Goal: Task Accomplishment & Management: Manage account settings

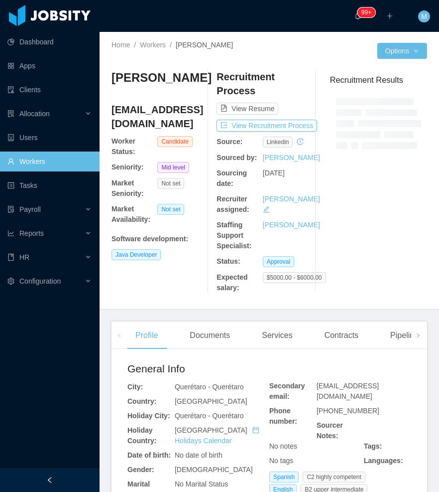
drag, startPoint x: 46, startPoint y: 483, endPoint x: 48, endPoint y: 464, distance: 19.0
click at [46, 482] on div at bounding box center [50, 480] width 100 height 24
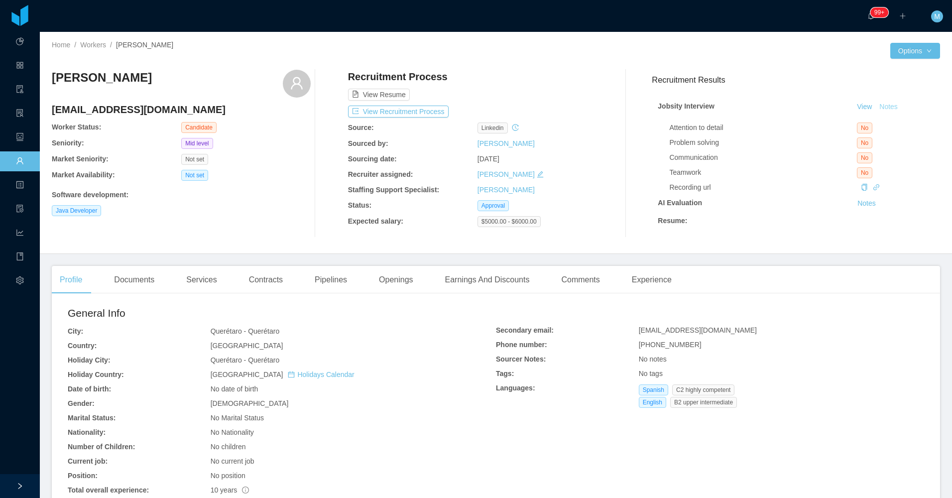
click at [439, 108] on button "Notes" at bounding box center [889, 107] width 26 height 12
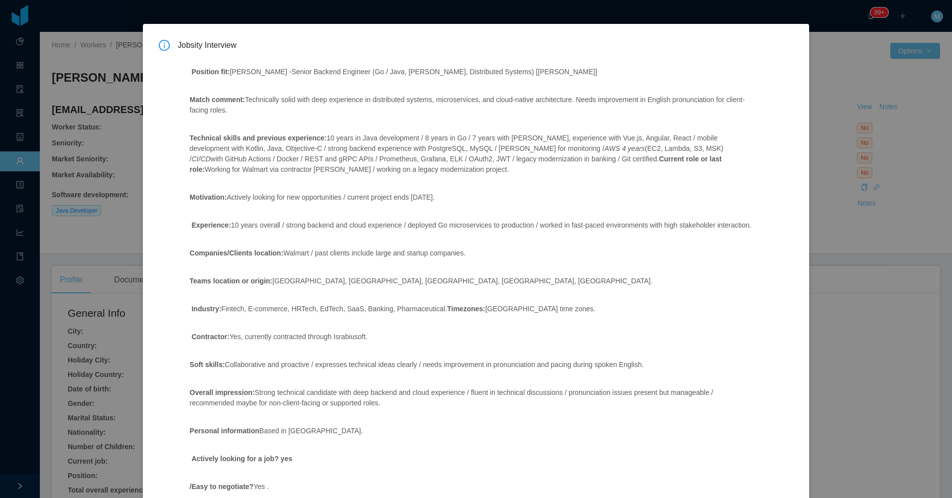
scroll to position [167, 0]
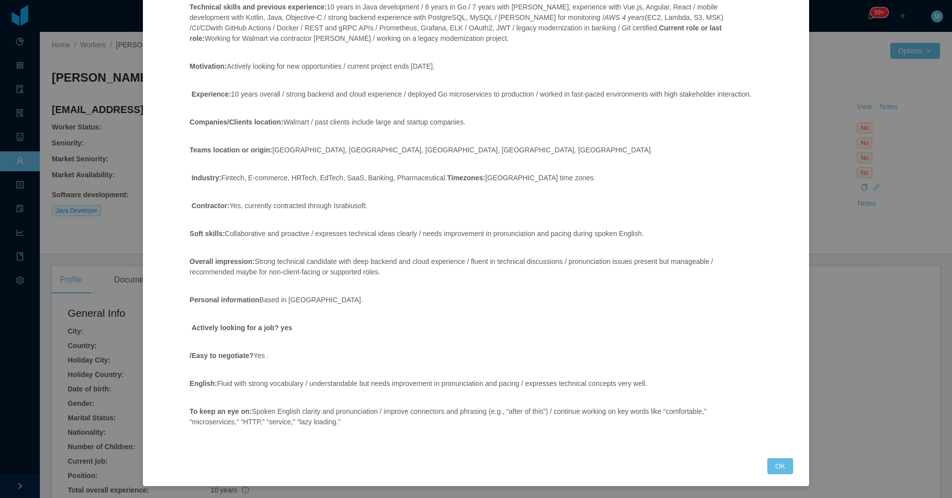
drag, startPoint x: 763, startPoint y: 472, endPoint x: 774, endPoint y: 467, distance: 12.0
click at [439, 474] on button "OK" at bounding box center [781, 466] width 26 height 16
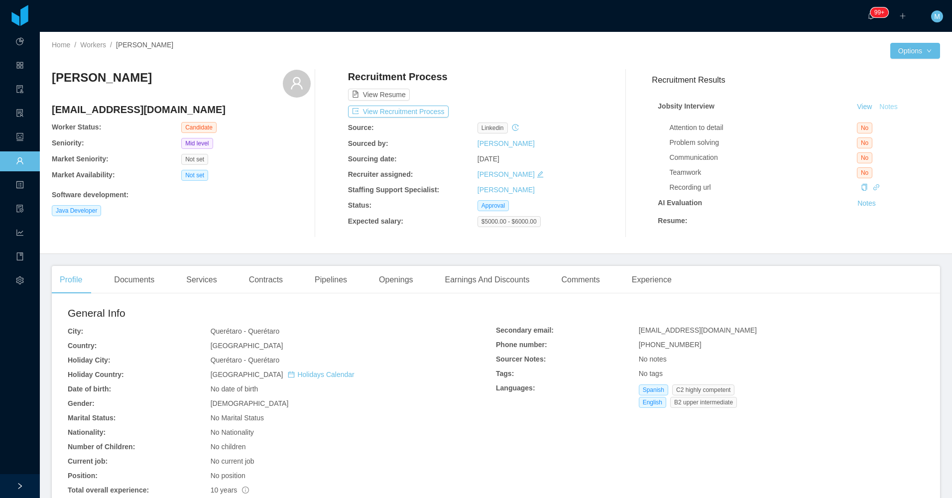
scroll to position [118, 0]
click at [259, 227] on div "David Garay Rodriguez davidgaray.dh@gmail.com Worker Status: Candidate Seniorit…" at bounding box center [181, 154] width 259 height 168
click at [389, 285] on div "Openings" at bounding box center [396, 280] width 50 height 28
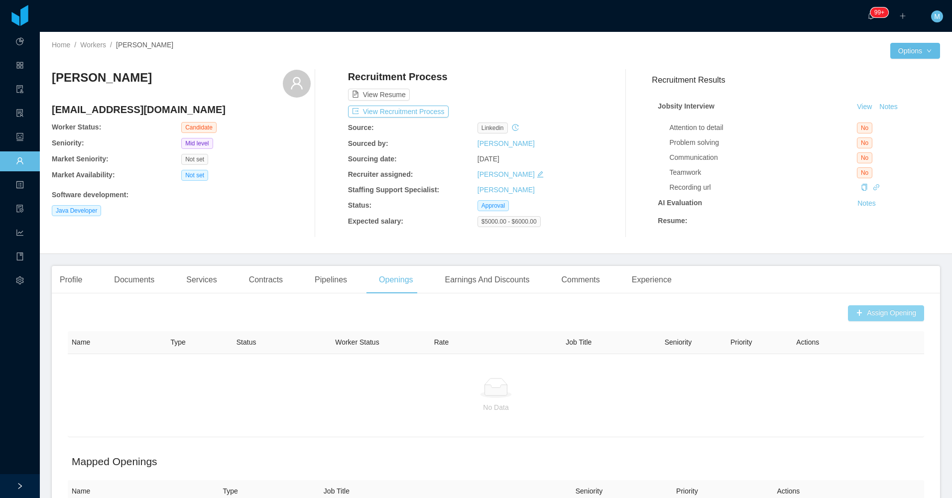
click at [439, 321] on button "Assign Opening" at bounding box center [886, 313] width 76 height 16
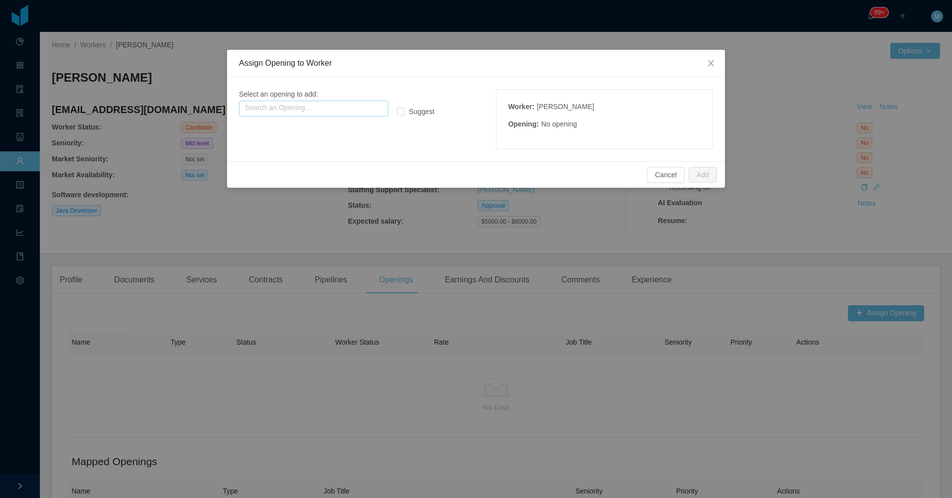
click at [354, 110] on input "text" at bounding box center [313, 109] width 149 height 16
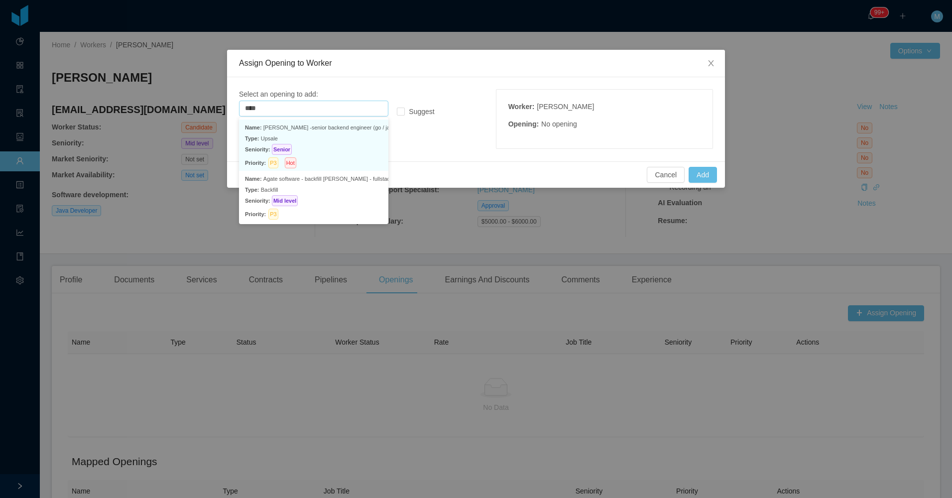
click at [346, 142] on p "Type: Upsale" at bounding box center [313, 138] width 137 height 11
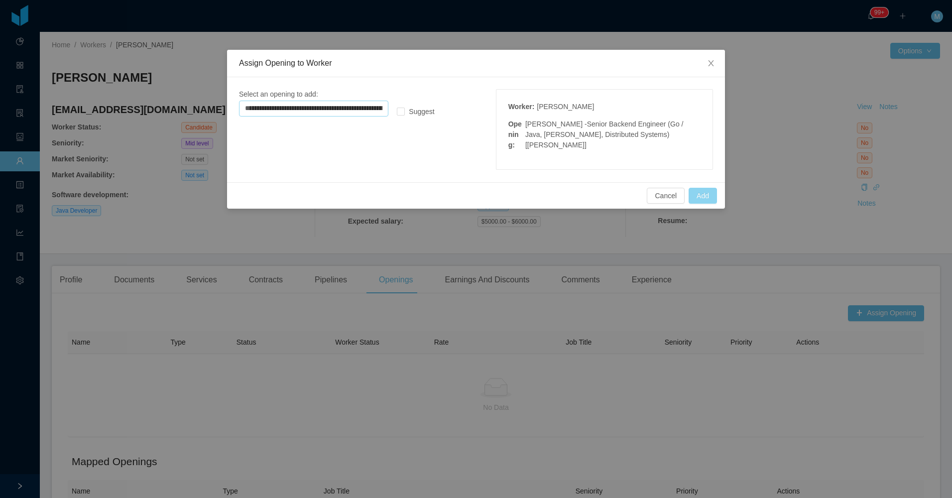
type input "**********"
click at [439, 188] on button "Add" at bounding box center [703, 196] width 28 height 16
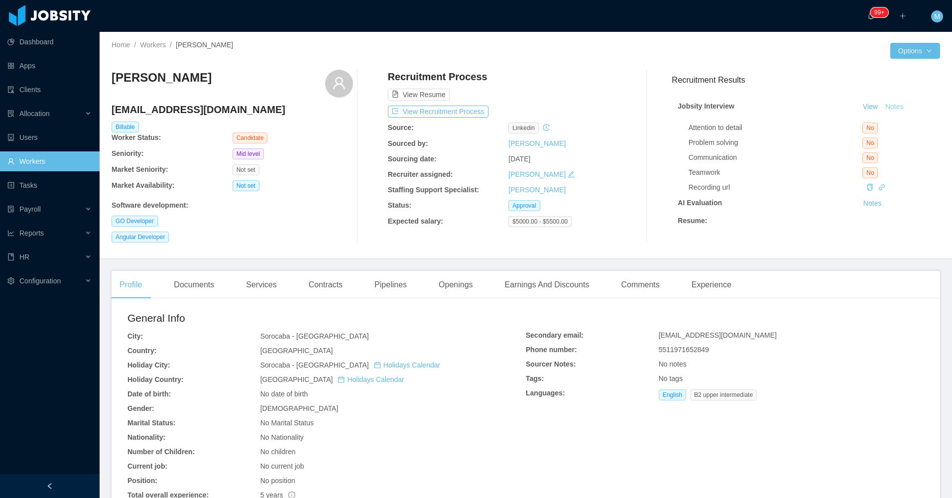
click at [884, 105] on button "Notes" at bounding box center [895, 107] width 26 height 12
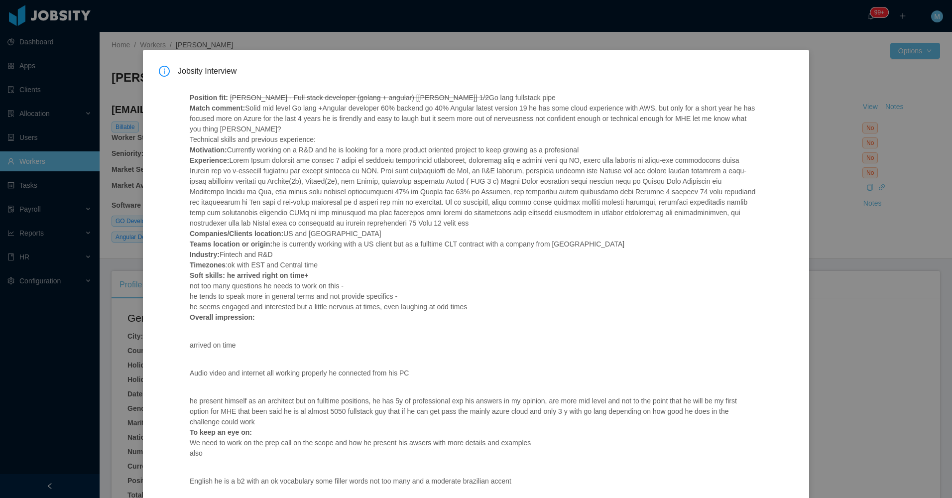
scroll to position [9, 0]
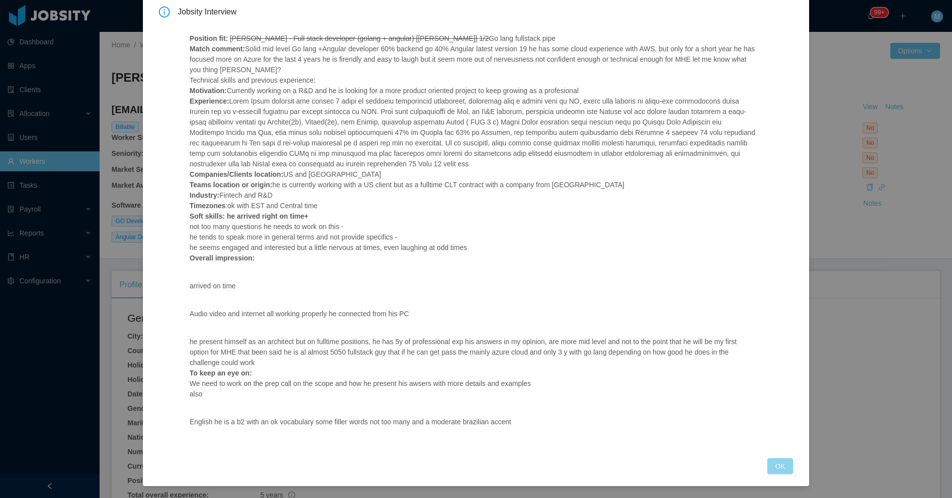
click at [777, 466] on button "OK" at bounding box center [781, 466] width 26 height 16
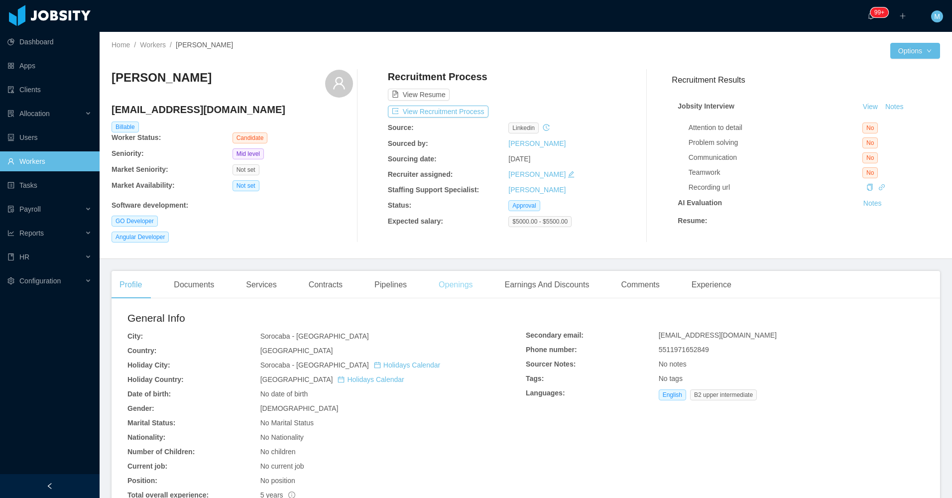
click at [466, 287] on div "Openings" at bounding box center [456, 285] width 50 height 28
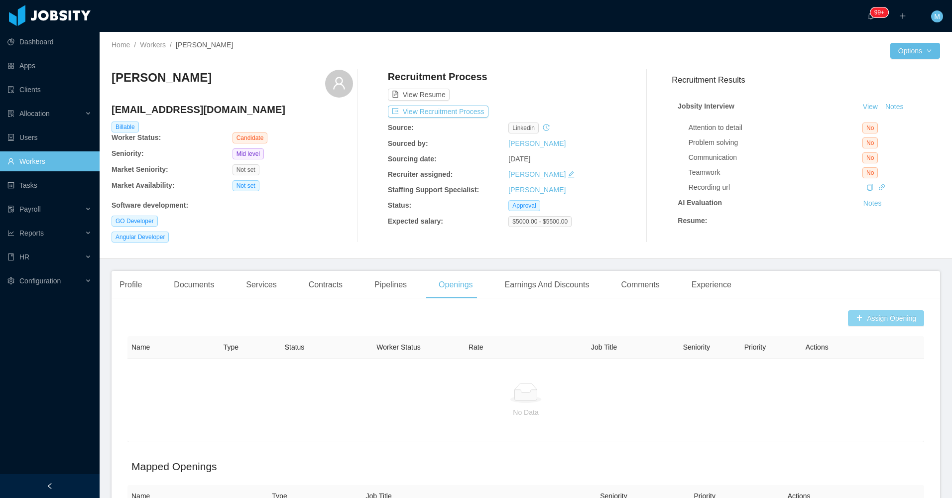
click at [869, 319] on button "Assign Opening" at bounding box center [886, 318] width 76 height 16
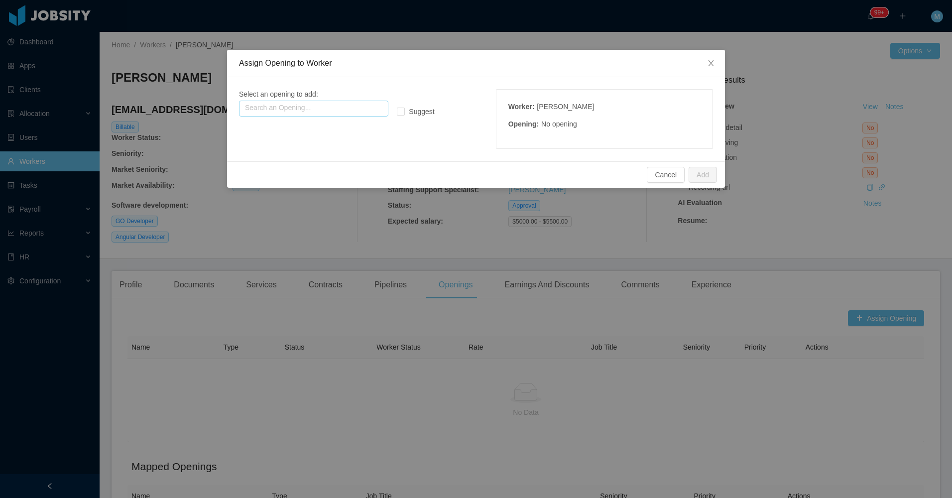
click at [372, 112] on input "text" at bounding box center [313, 109] width 149 height 16
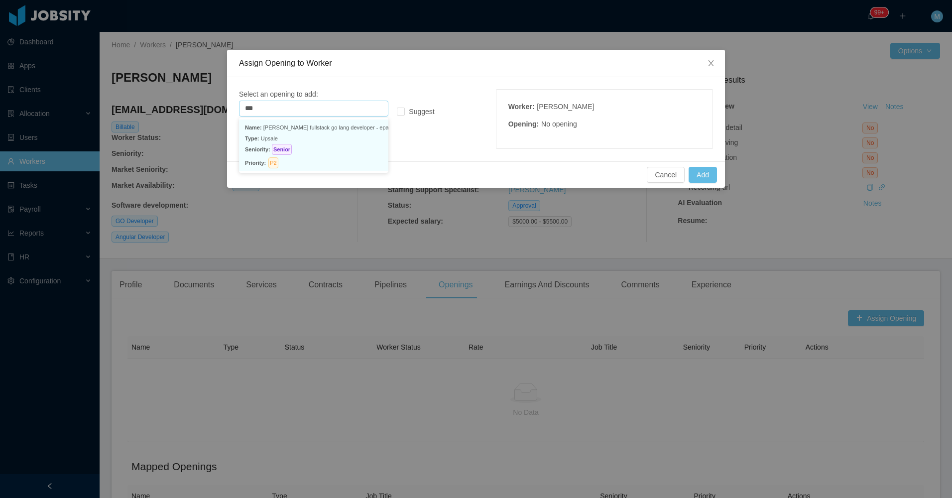
click at [343, 148] on p "Seniority: Senior" at bounding box center [313, 149] width 137 height 11
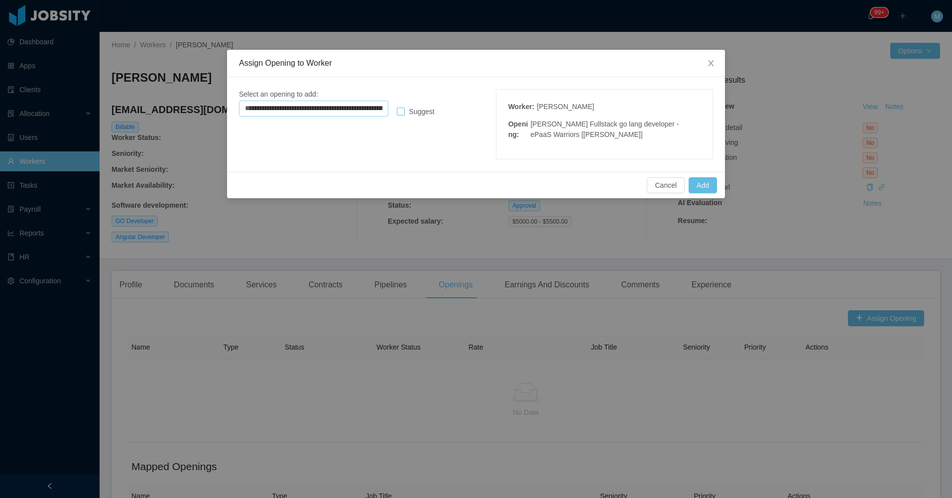
type input "**********"
click at [420, 107] on label "Suggest" at bounding box center [417, 112] width 41 height 10
click at [703, 181] on button "Add" at bounding box center [703, 185] width 28 height 16
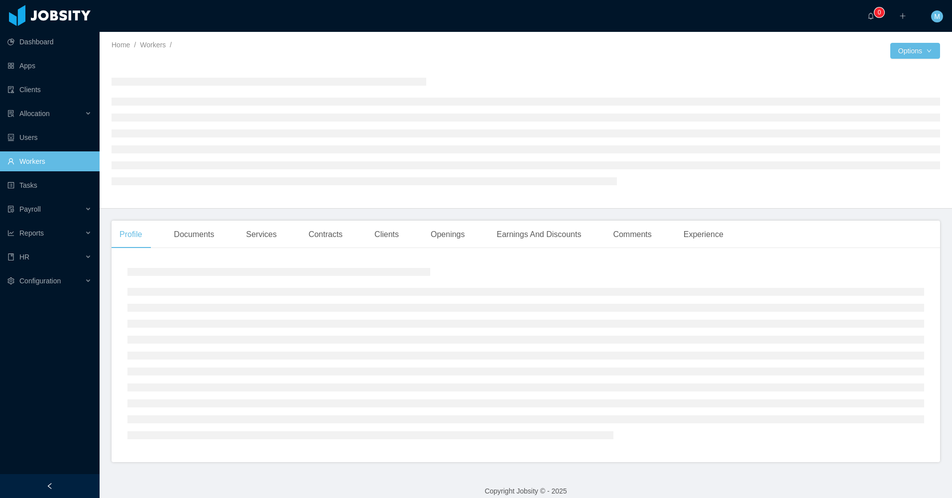
click at [62, 477] on div at bounding box center [50, 486] width 100 height 24
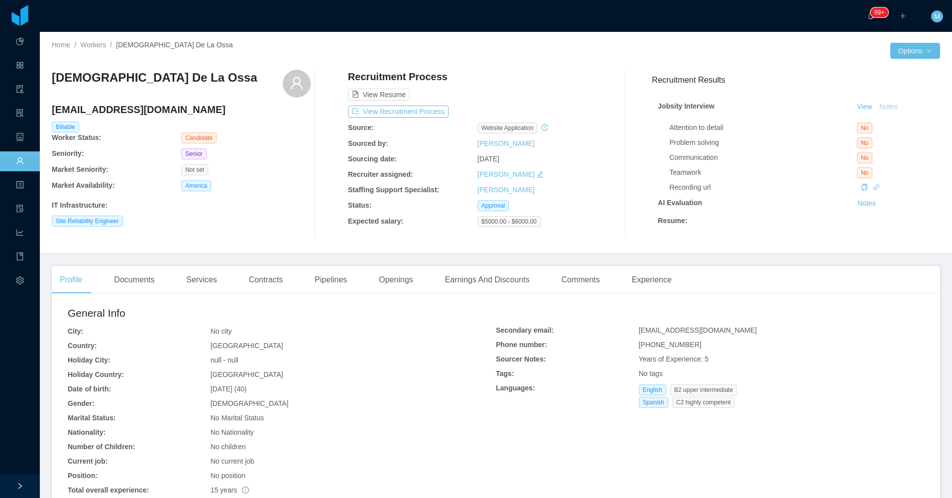
click at [883, 107] on button "Notes" at bounding box center [889, 107] width 26 height 12
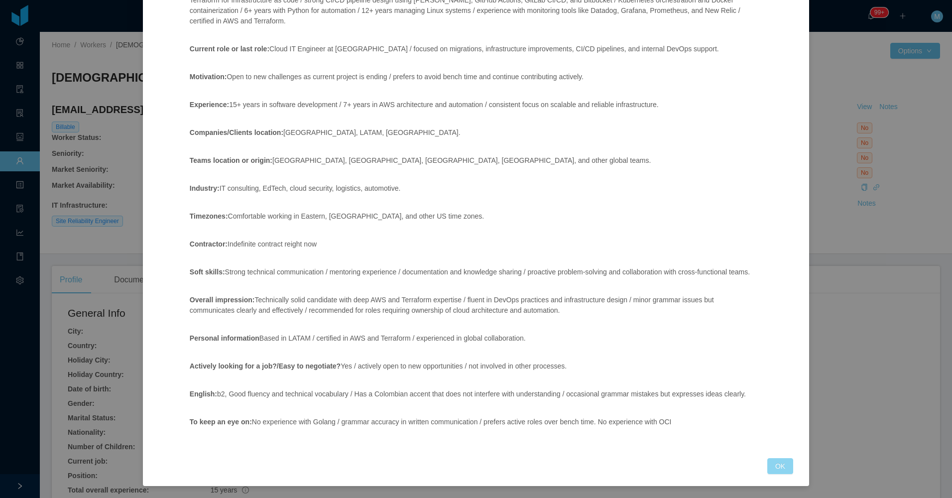
click at [773, 464] on button "OK" at bounding box center [781, 466] width 26 height 16
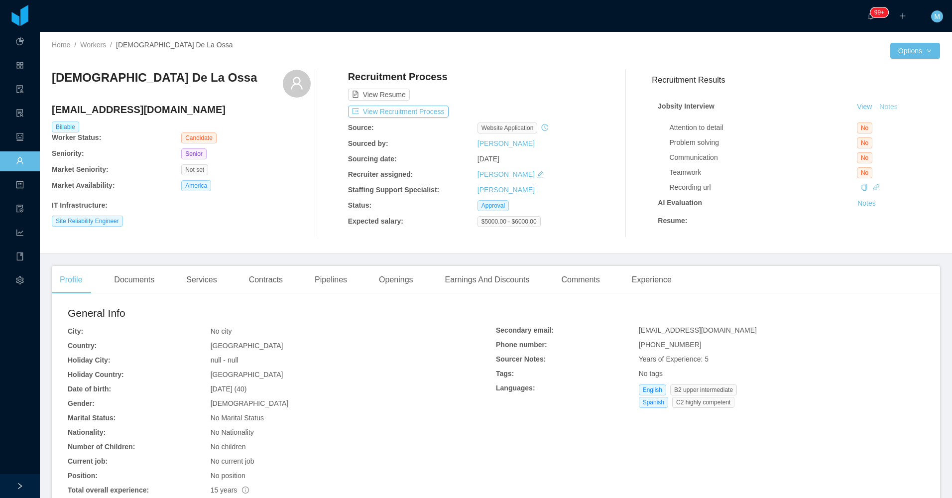
scroll to position [135, 0]
click at [386, 290] on div "Openings" at bounding box center [396, 280] width 50 height 28
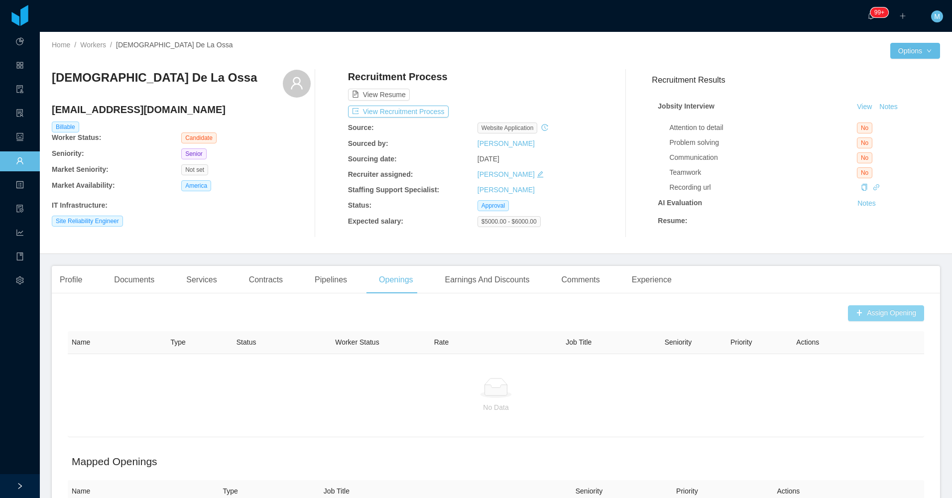
click at [851, 321] on button "Assign Opening" at bounding box center [886, 313] width 76 height 16
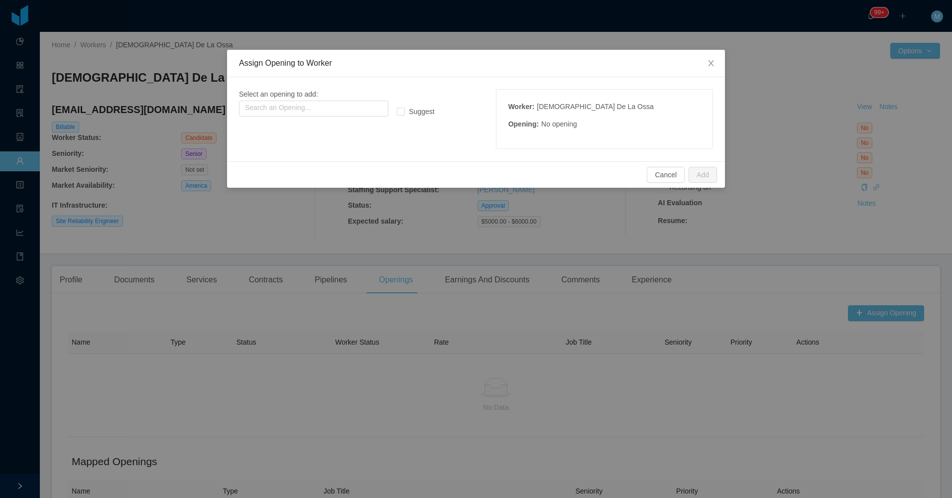
drag, startPoint x: 330, startPoint y: 118, endPoint x: 323, endPoint y: 119, distance: 7.1
click at [323, 123] on div "Select an opening to add: Search an Opening... Suggest Worker : Nayib De La Oss…" at bounding box center [476, 119] width 474 height 60
click at [341, 98] on div "Select an opening to add: Search an Opening..." at bounding box center [338, 102] width 198 height 27
click at [341, 109] on input "text" at bounding box center [313, 109] width 149 height 16
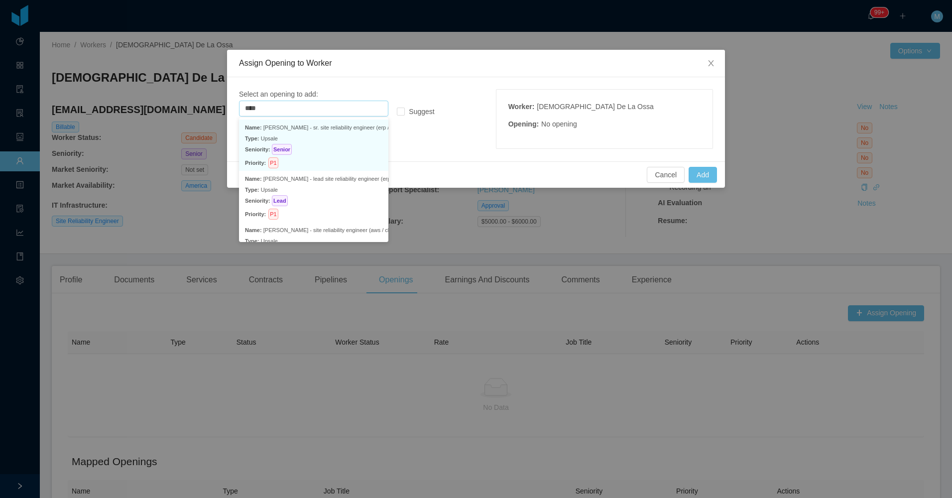
click at [343, 137] on p "Type: Upsale" at bounding box center [313, 138] width 137 height 11
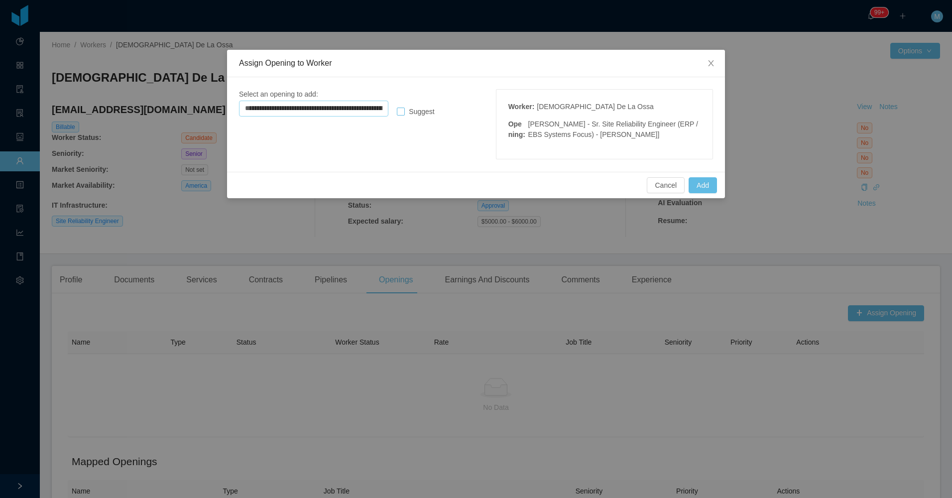
type input "**********"
click at [428, 115] on span "Suggest" at bounding box center [421, 112] width 33 height 8
click at [695, 188] on button "Add" at bounding box center [703, 185] width 28 height 16
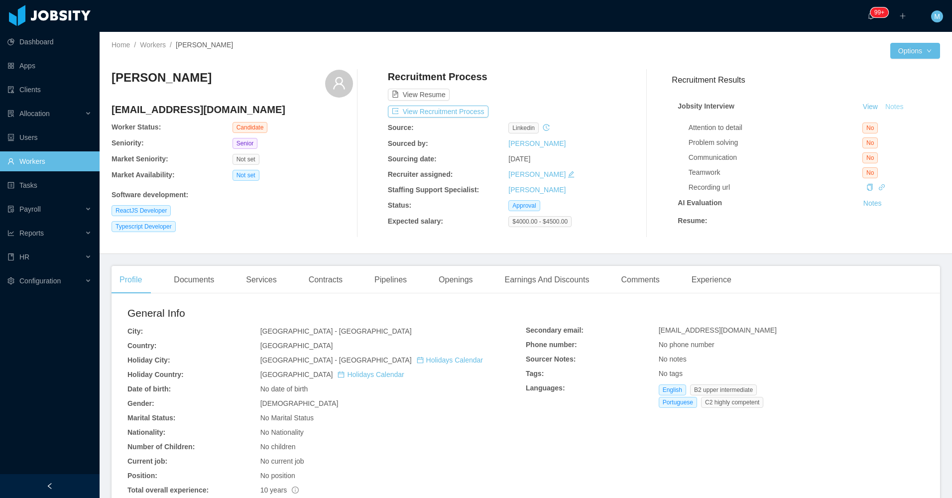
click at [884, 108] on button "Notes" at bounding box center [895, 107] width 26 height 12
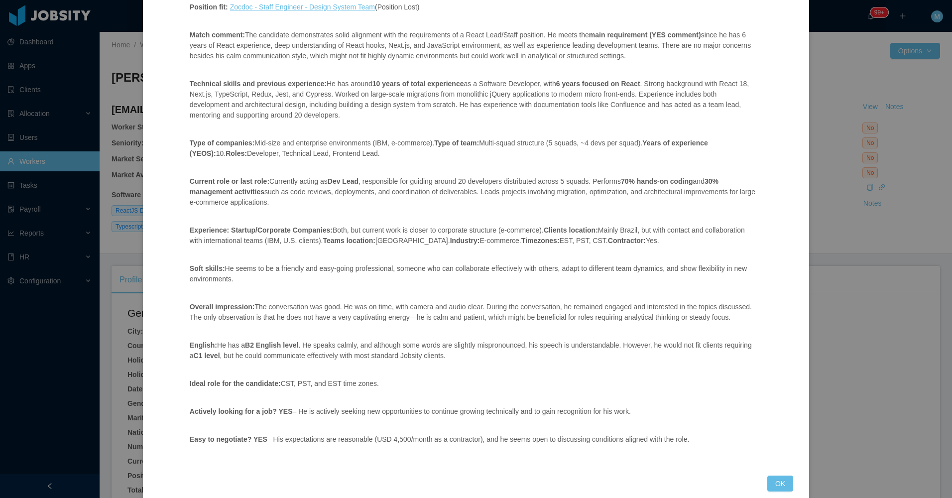
scroll to position [136, 0]
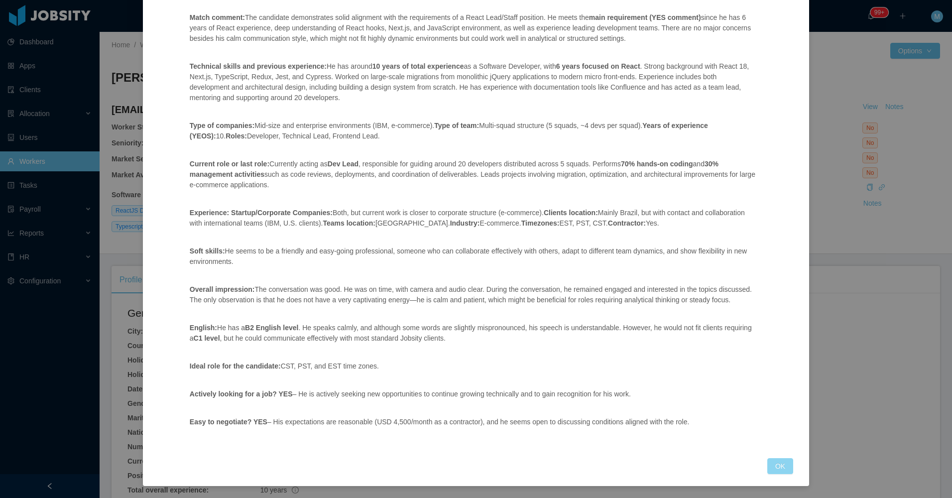
click at [769, 467] on button "OK" at bounding box center [781, 466] width 26 height 16
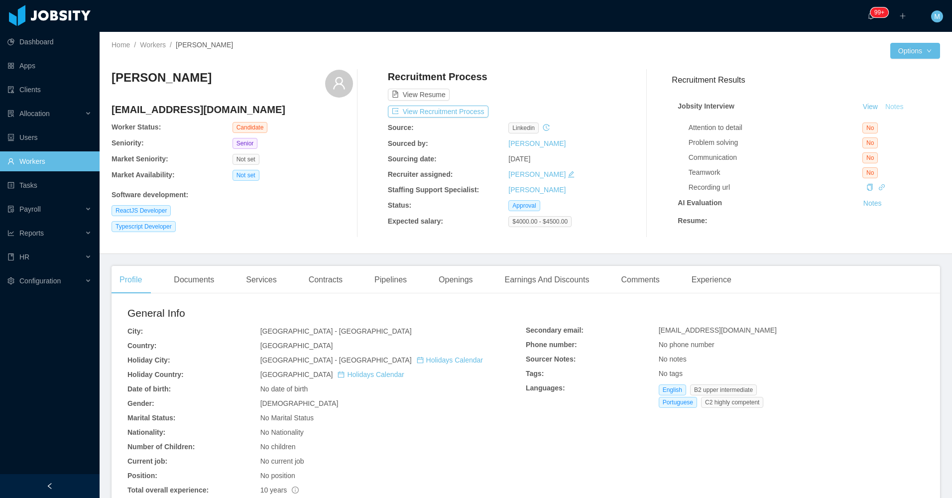
scroll to position [86, 0]
click at [462, 292] on div "Openings" at bounding box center [456, 280] width 50 height 28
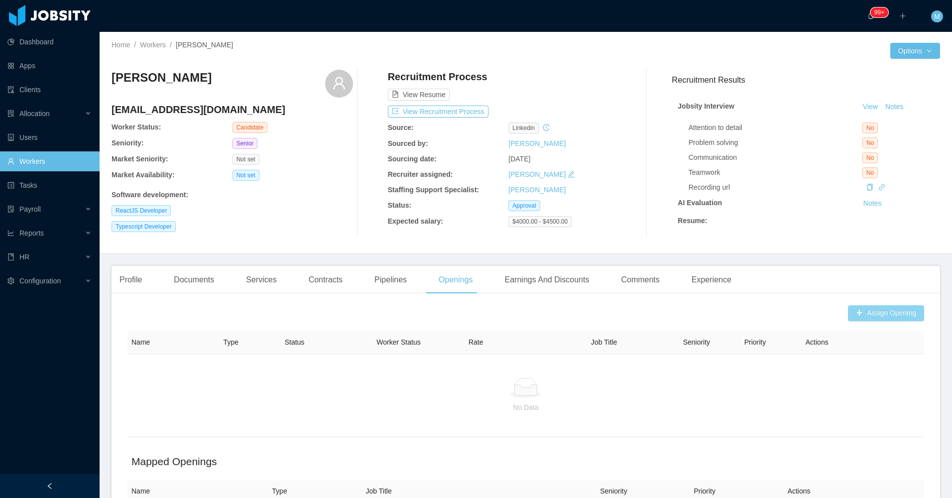
click at [858, 320] on button "Assign Opening" at bounding box center [886, 313] width 76 height 16
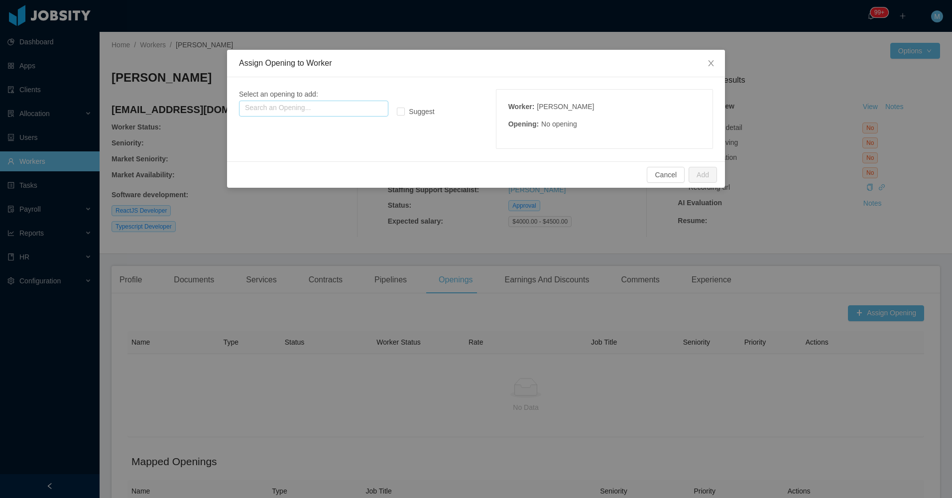
click at [312, 103] on input "text" at bounding box center [313, 109] width 149 height 16
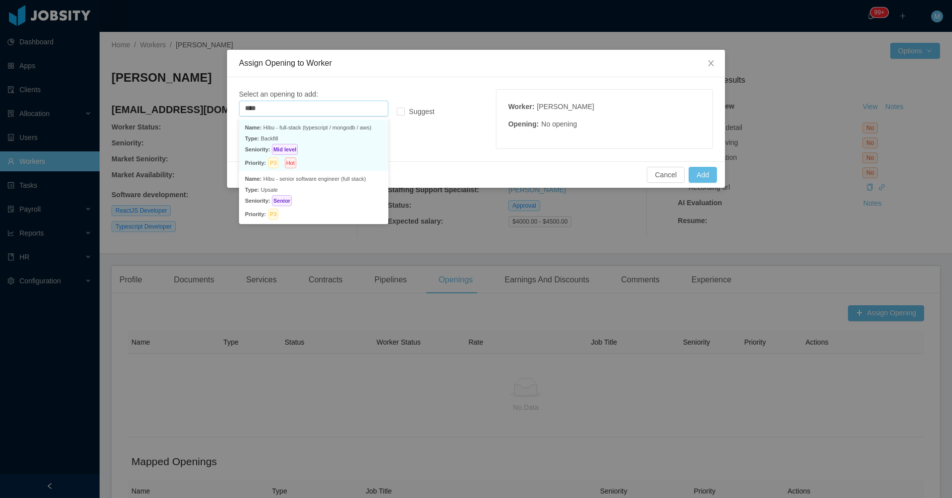
click at [334, 135] on p "Type: Backfill" at bounding box center [313, 138] width 137 height 11
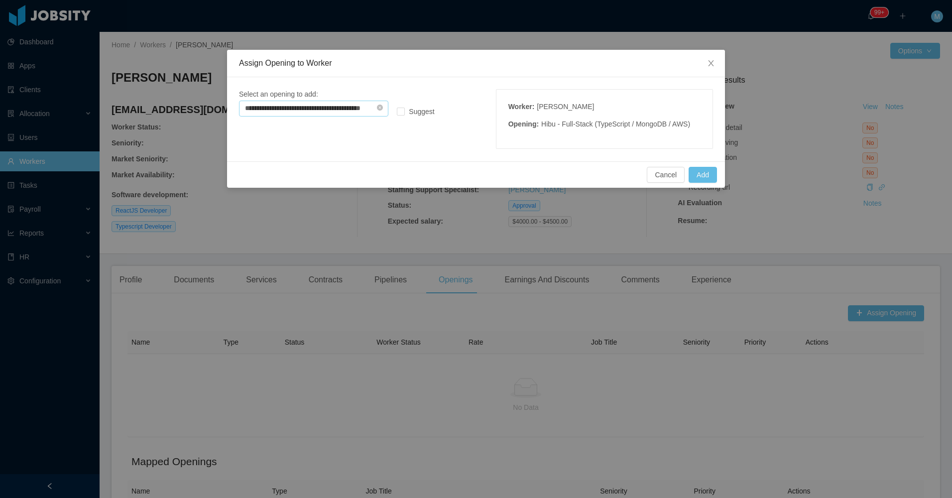
click at [349, 112] on input "**********" at bounding box center [313, 109] width 149 height 16
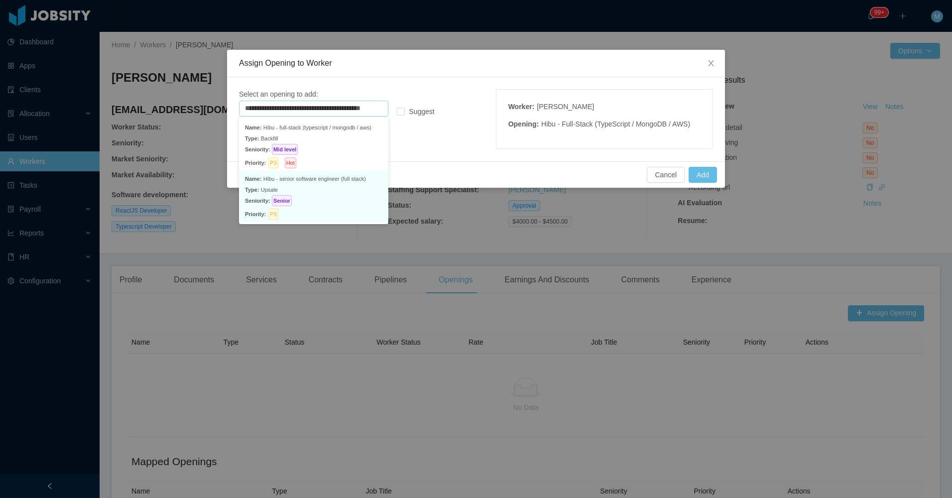
click at [356, 200] on p "Seniority: Senior" at bounding box center [313, 200] width 137 height 11
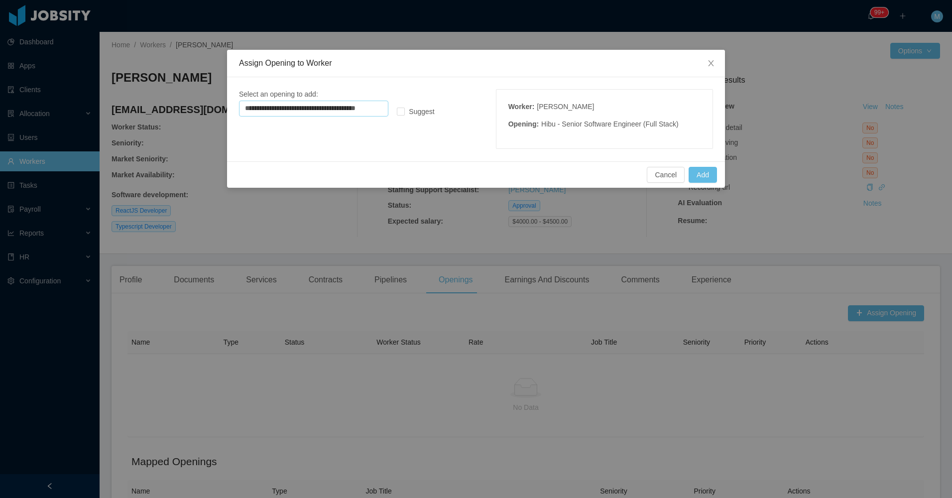
type input "**********"
click at [706, 181] on button "Add" at bounding box center [703, 175] width 28 height 16
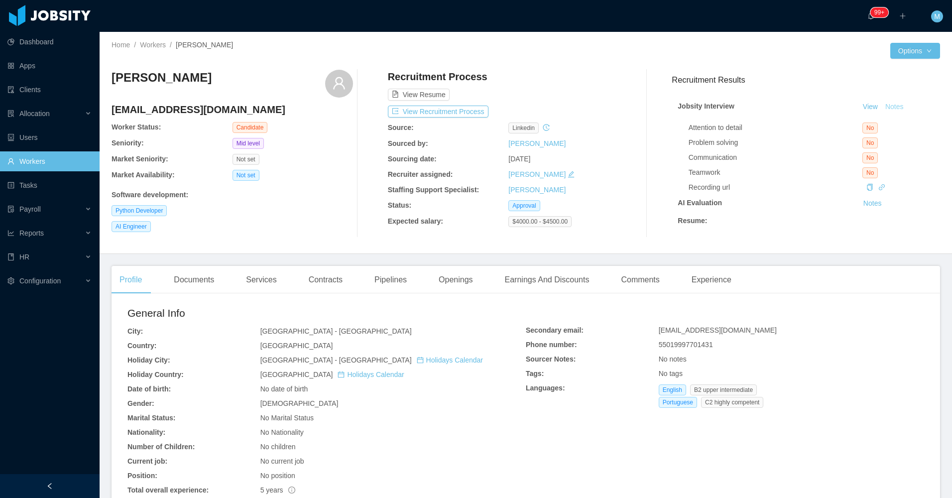
click at [884, 107] on button "Notes" at bounding box center [895, 107] width 26 height 12
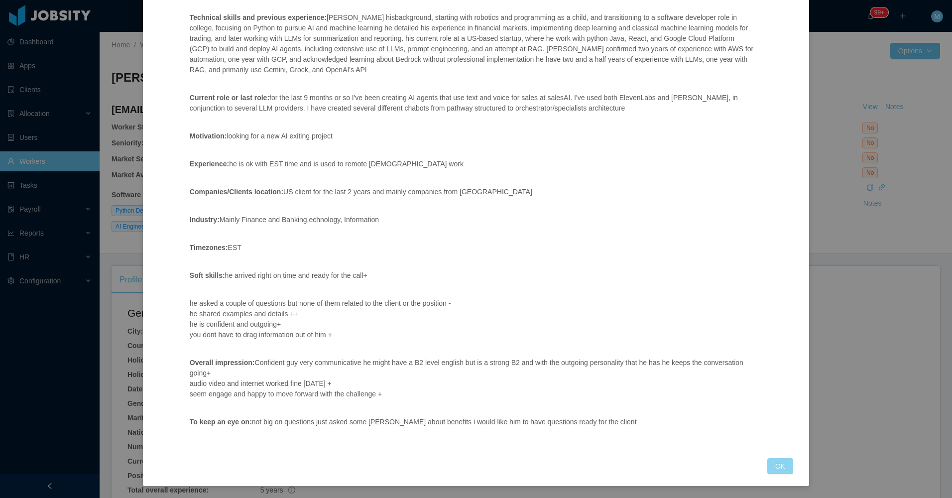
drag, startPoint x: 770, startPoint y: 472, endPoint x: 768, endPoint y: 466, distance: 6.8
click at [770, 471] on button "OK" at bounding box center [781, 466] width 26 height 16
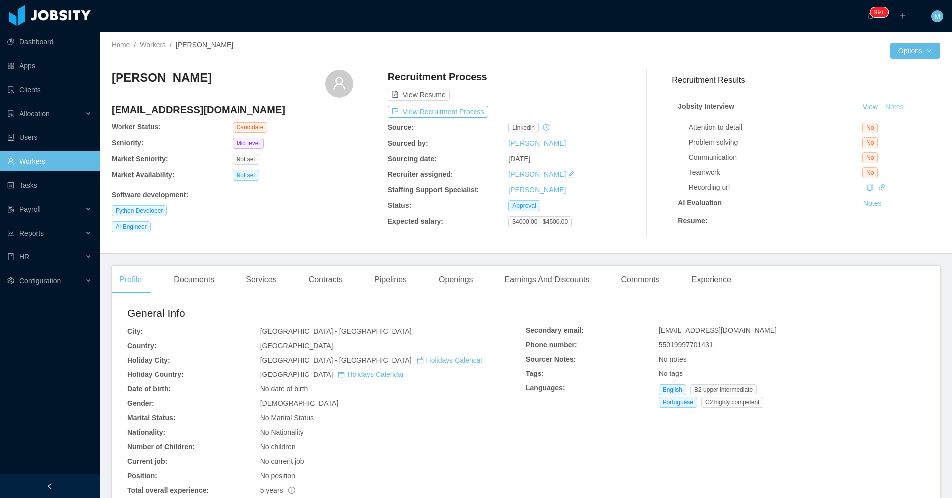
scroll to position [118, 0]
click at [465, 293] on div "Openings" at bounding box center [456, 280] width 50 height 28
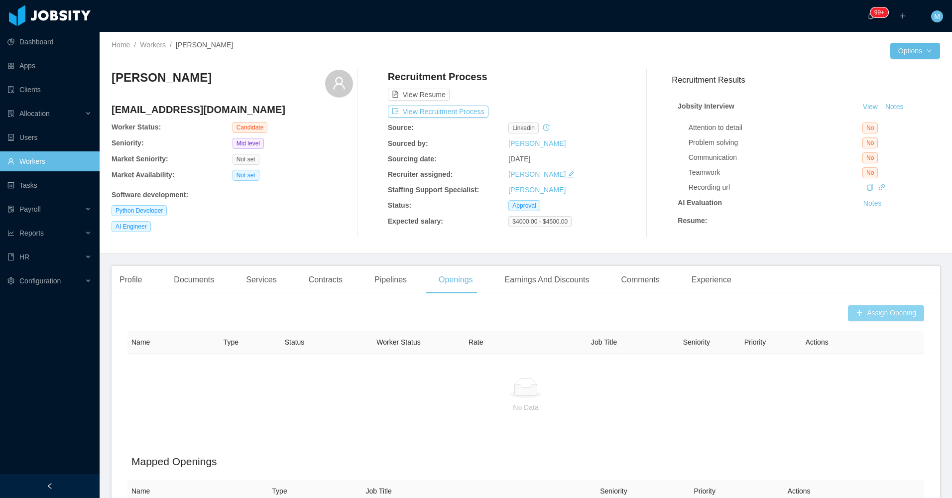
click at [851, 321] on button "Assign Opening" at bounding box center [886, 313] width 76 height 16
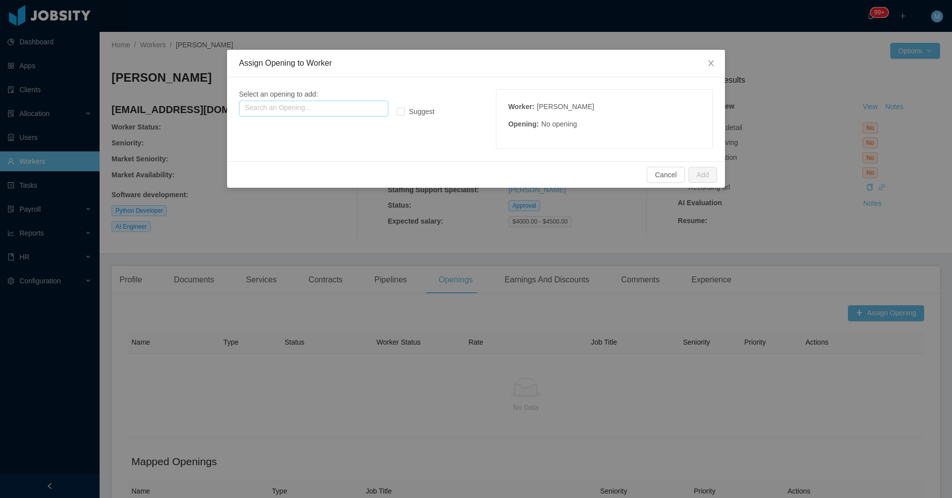
click at [325, 105] on input "text" at bounding box center [313, 109] width 149 height 16
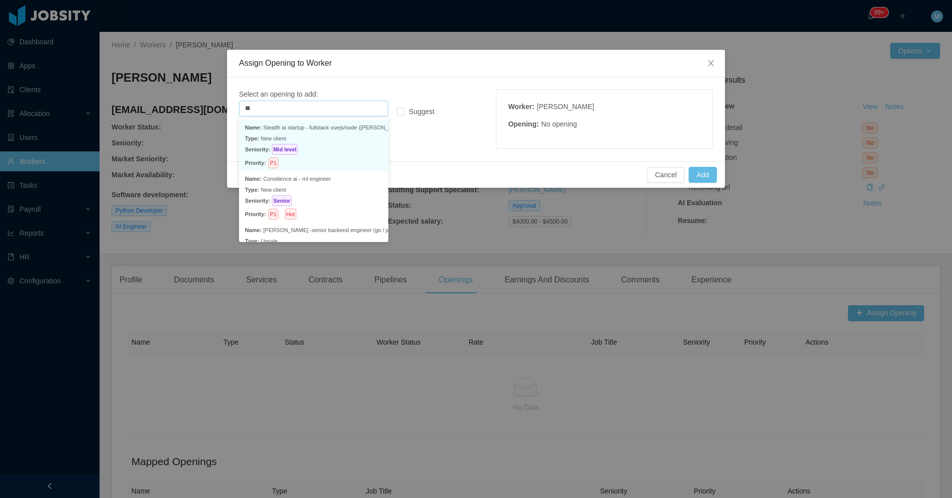
click at [306, 139] on p "Type: New client" at bounding box center [313, 138] width 137 height 11
type input "**********"
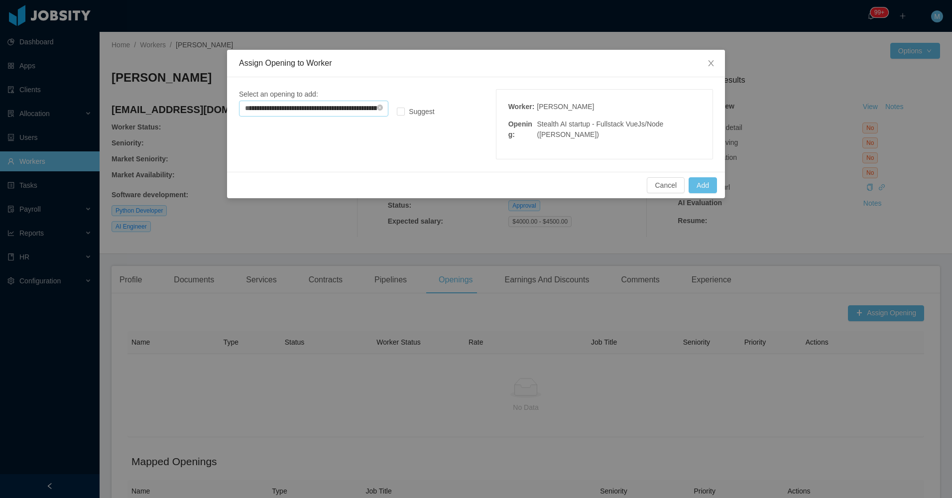
click at [330, 107] on input "**********" at bounding box center [313, 109] width 149 height 16
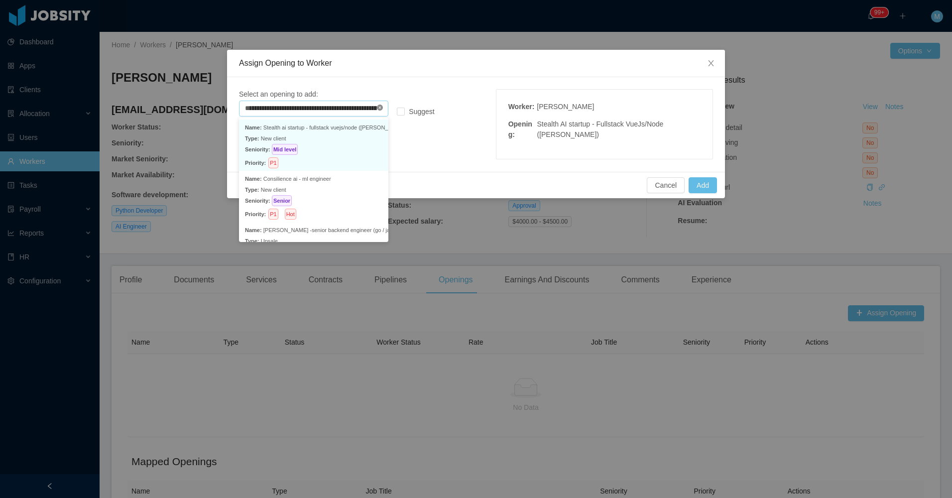
click at [380, 105] on icon "icon: close-circle" at bounding box center [380, 108] width 6 height 6
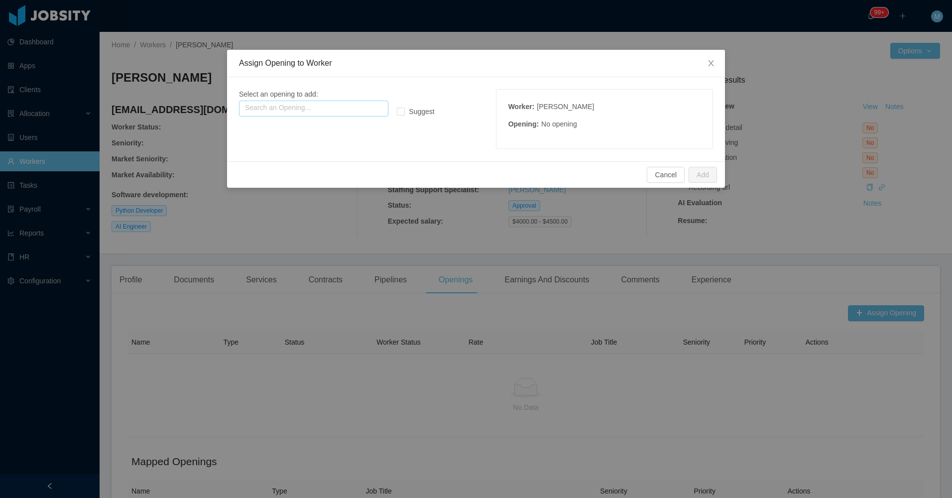
click at [362, 110] on input "text" at bounding box center [313, 109] width 149 height 16
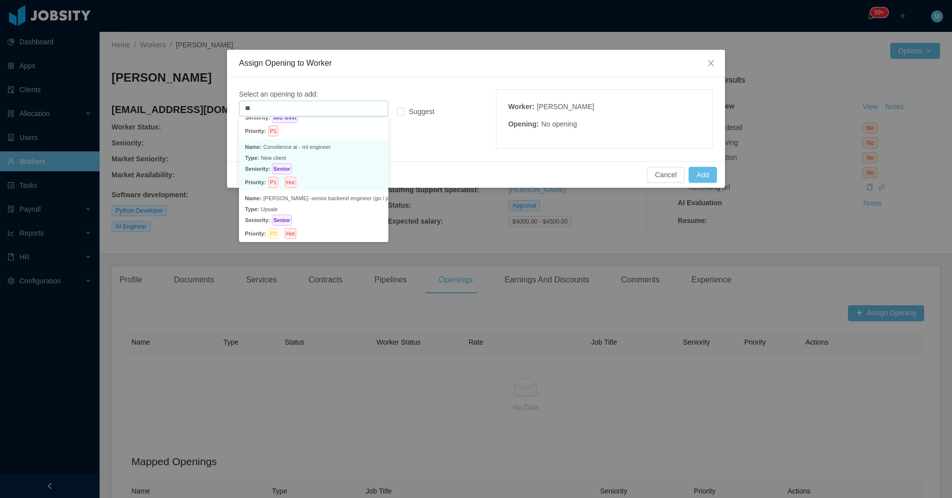
scroll to position [50, 0]
click at [339, 159] on p "Seniority: Senior" at bounding box center [313, 155] width 137 height 11
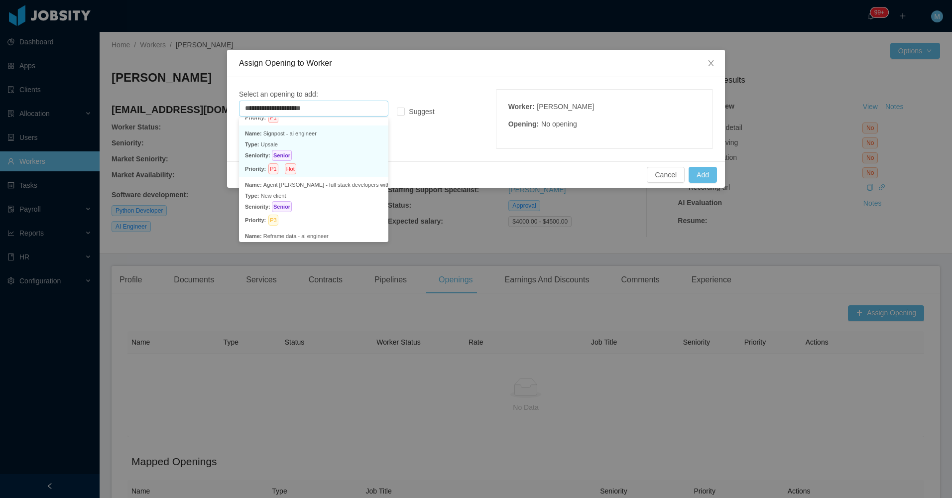
scroll to position [2, 0]
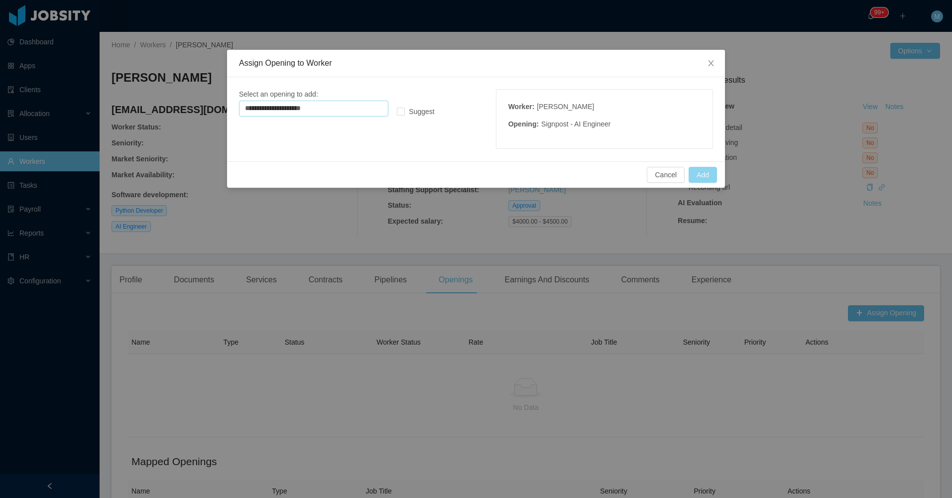
type input "**********"
click at [692, 169] on button "Add" at bounding box center [703, 175] width 28 height 16
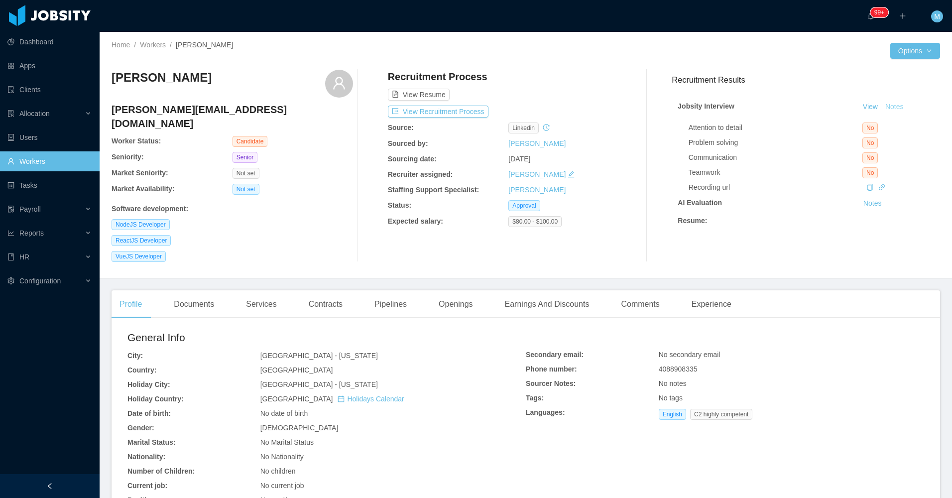
click at [884, 104] on button "Notes" at bounding box center [895, 107] width 26 height 12
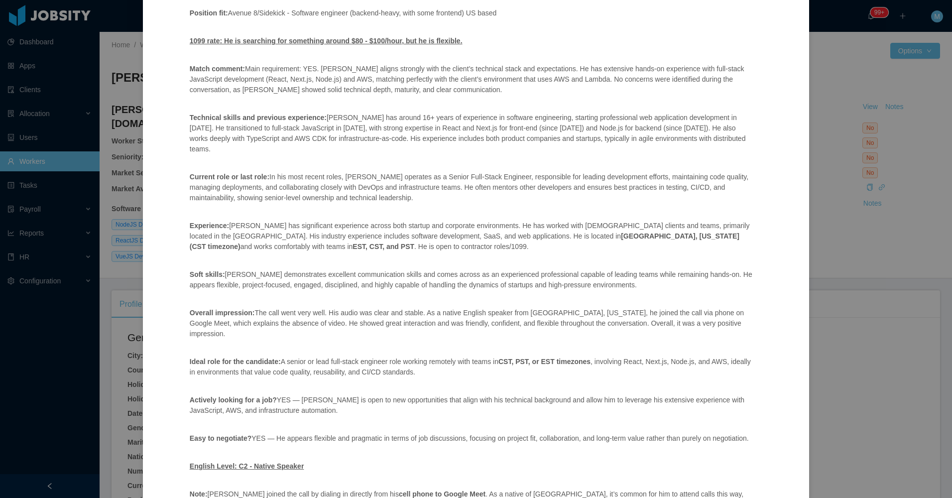
scroll to position [195, 0]
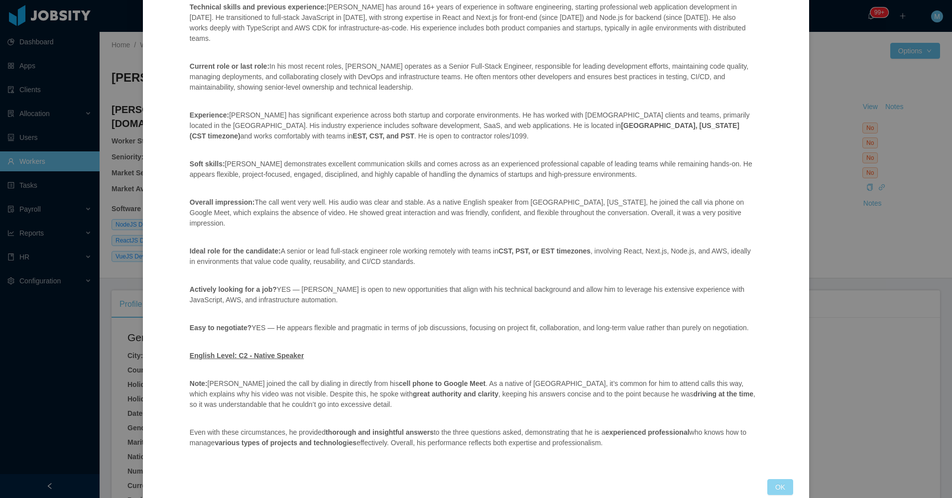
click at [774, 464] on div "Jobsity Interview Position fit: Avenue 8/Sidekick - Software engineer (backend-…" at bounding box center [476, 182] width 635 height 625
drag, startPoint x: 782, startPoint y: 465, endPoint x: 780, endPoint y: 459, distance: 6.2
click at [782, 479] on button "OK" at bounding box center [781, 487] width 26 height 16
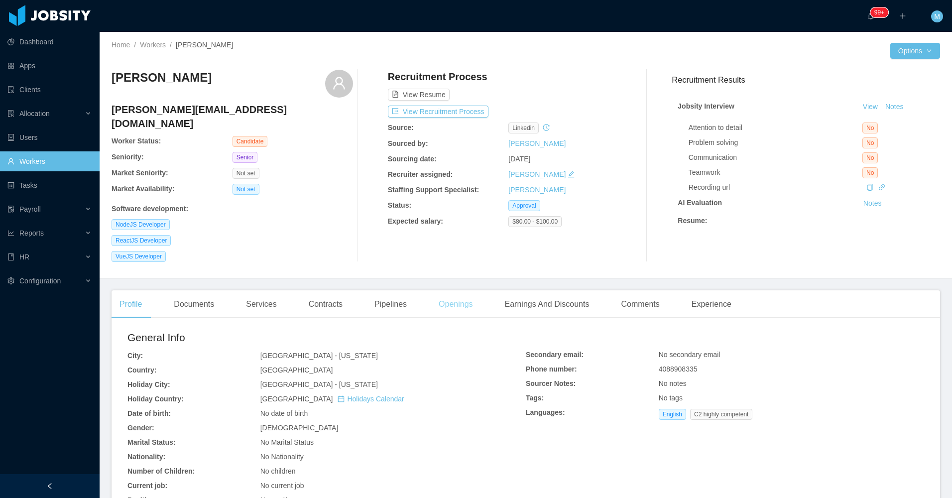
click at [462, 291] on div "Openings" at bounding box center [456, 304] width 50 height 28
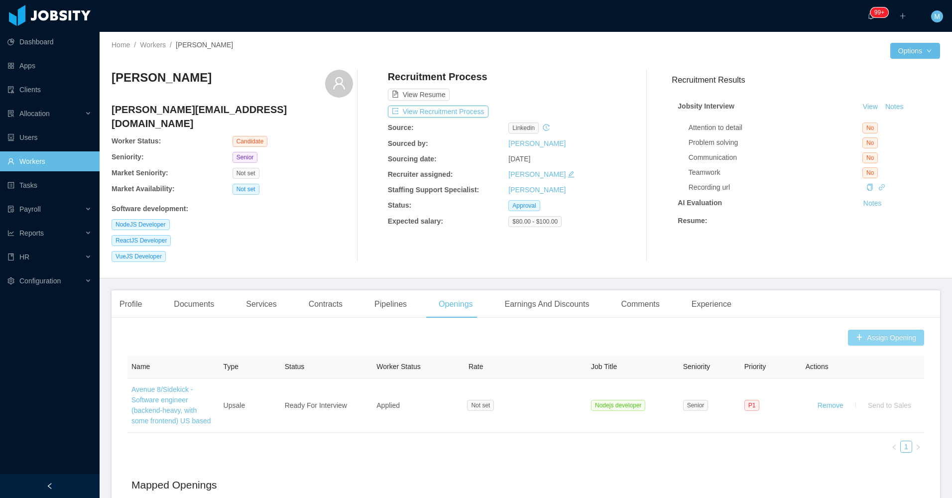
click at [879, 330] on button "Assign Opening" at bounding box center [886, 338] width 76 height 16
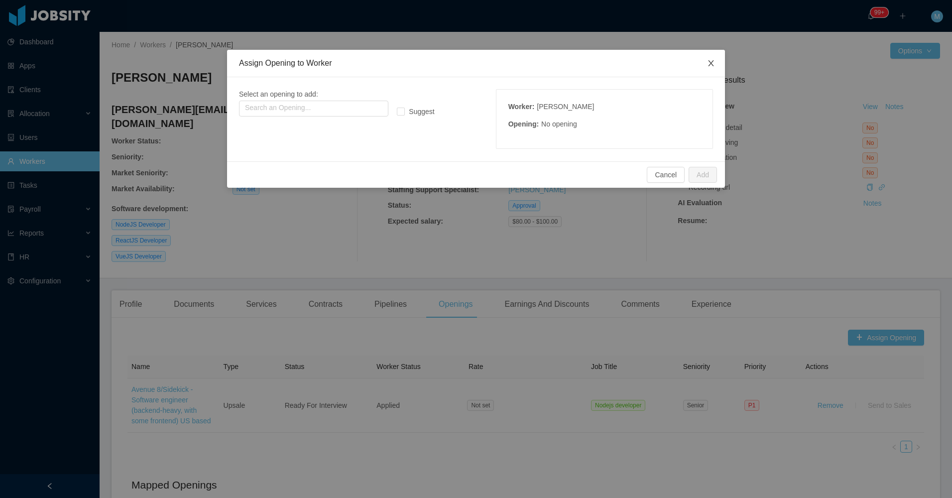
drag, startPoint x: 711, startPoint y: 62, endPoint x: 684, endPoint y: 78, distance: 31.3
click at [711, 65] on icon "icon: close" at bounding box center [711, 63] width 8 height 8
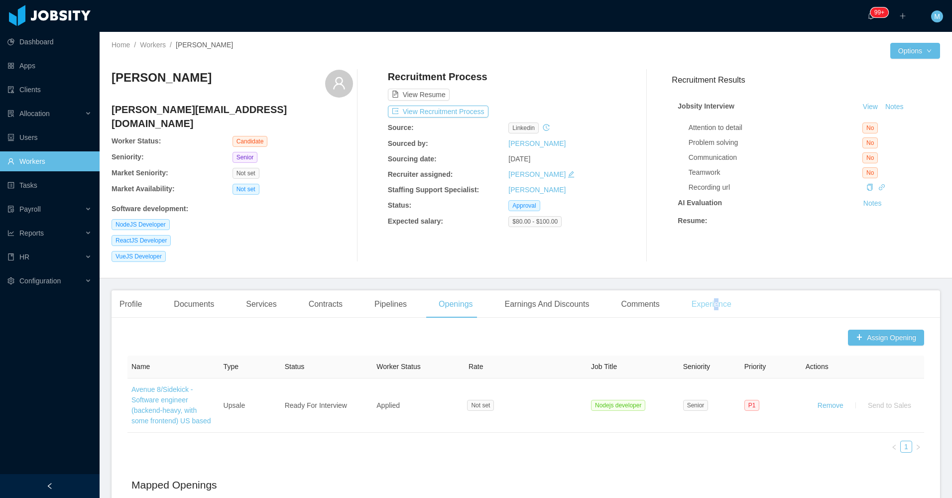
click at [710, 292] on div "Experience" at bounding box center [712, 304] width 56 height 28
